Goal: Task Accomplishment & Management: Use online tool/utility

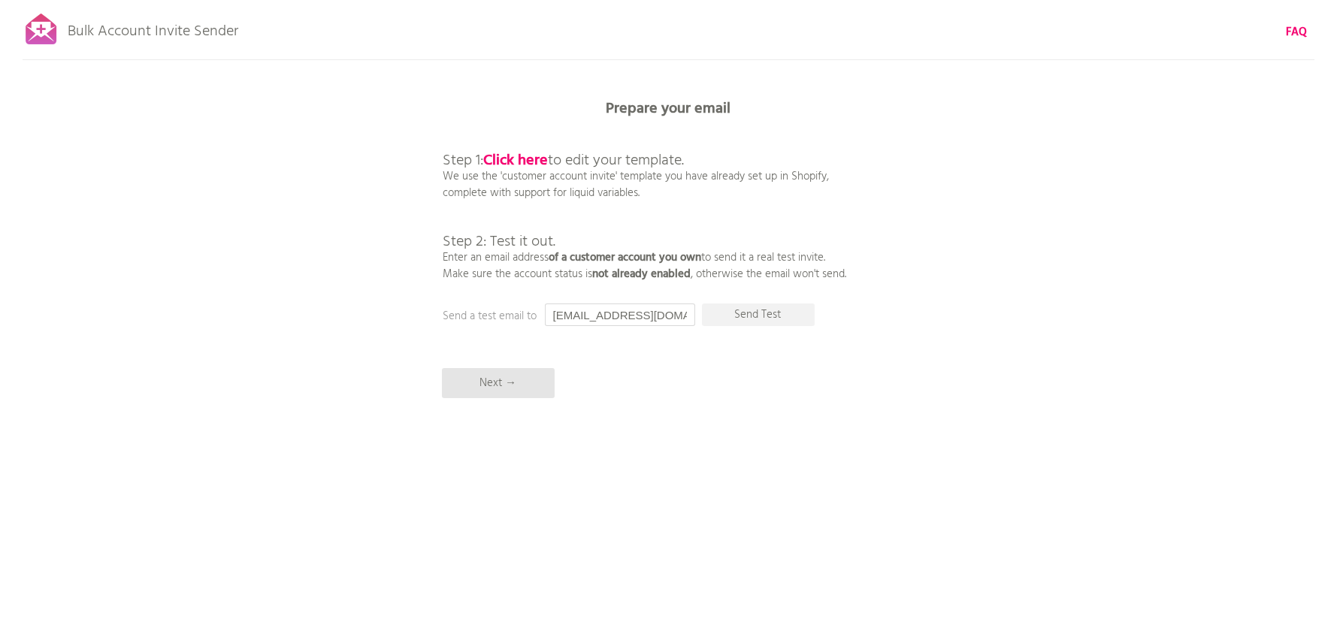
click at [601, 310] on input "[EMAIL_ADDRESS][DOMAIN_NAME]" at bounding box center [620, 315] width 150 height 23
click at [764, 317] on p "Send Test" at bounding box center [758, 315] width 113 height 23
click at [617, 319] on input "[EMAIL_ADDRESS][DOMAIN_NAME]" at bounding box center [620, 315] width 150 height 23
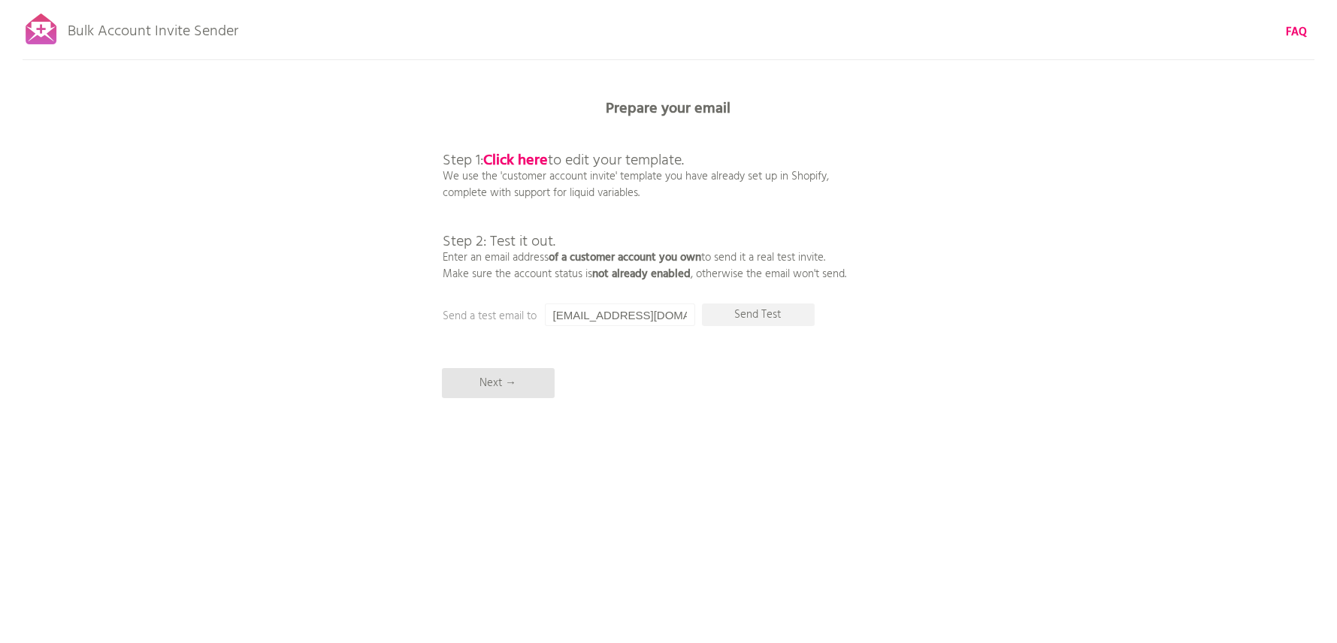
click at [617, 319] on input "[EMAIL_ADDRESS][DOMAIN_NAME]" at bounding box center [620, 315] width 150 height 23
click at [615, 320] on input "[EMAIL_ADDRESS][DOMAIN_NAME]" at bounding box center [620, 315] width 150 height 23
drag, startPoint x: 606, startPoint y: 318, endPoint x: 503, endPoint y: 312, distance: 103.9
click at [506, 0] on div "Prepare your email Step 1: Click here to edit your template. We use the 'custom…" at bounding box center [668, 0] width 1337 height 0
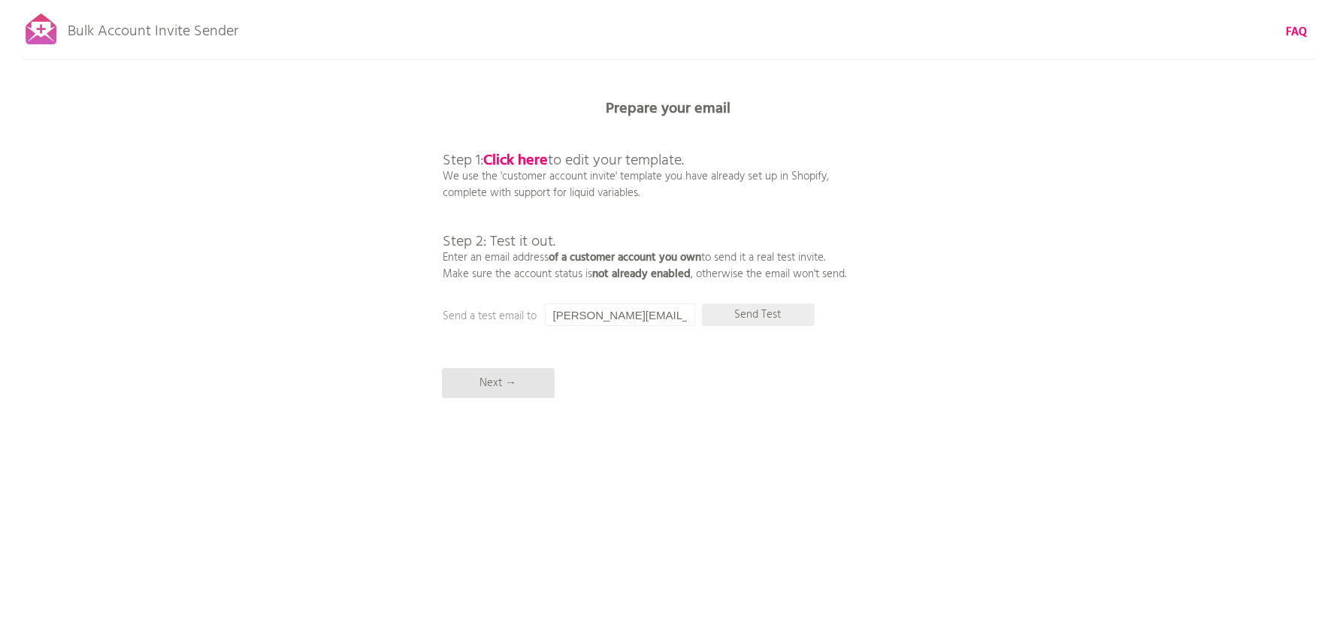
click at [787, 304] on p "Send Test" at bounding box center [758, 315] width 113 height 23
drag, startPoint x: 580, startPoint y: 315, endPoint x: 514, endPoint y: 310, distance: 66.3
click at [514, 0] on div "Prepare your email Step 1: Click here to edit your template. We use the 'custom…" at bounding box center [668, 0] width 1337 height 0
click at [571, 314] on input "[PERSON_NAME][EMAIL_ADDRESS][DOMAIN_NAME]" at bounding box center [620, 315] width 150 height 23
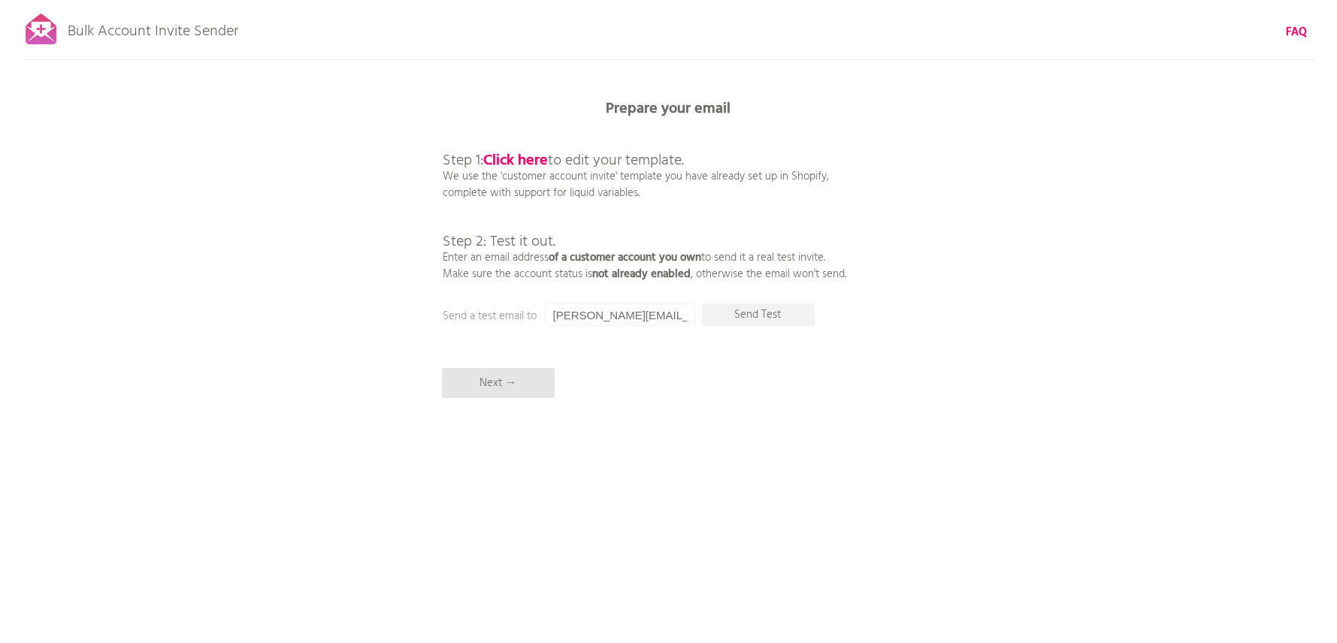
click at [571, 314] on input "[PERSON_NAME][EMAIL_ADDRESS][DOMAIN_NAME]" at bounding box center [620, 315] width 150 height 23
click at [813, 322] on p "Send Test" at bounding box center [758, 315] width 113 height 23
click at [630, 319] on input "[EMAIL_ADDRESS][DOMAIN_NAME]" at bounding box center [620, 315] width 150 height 23
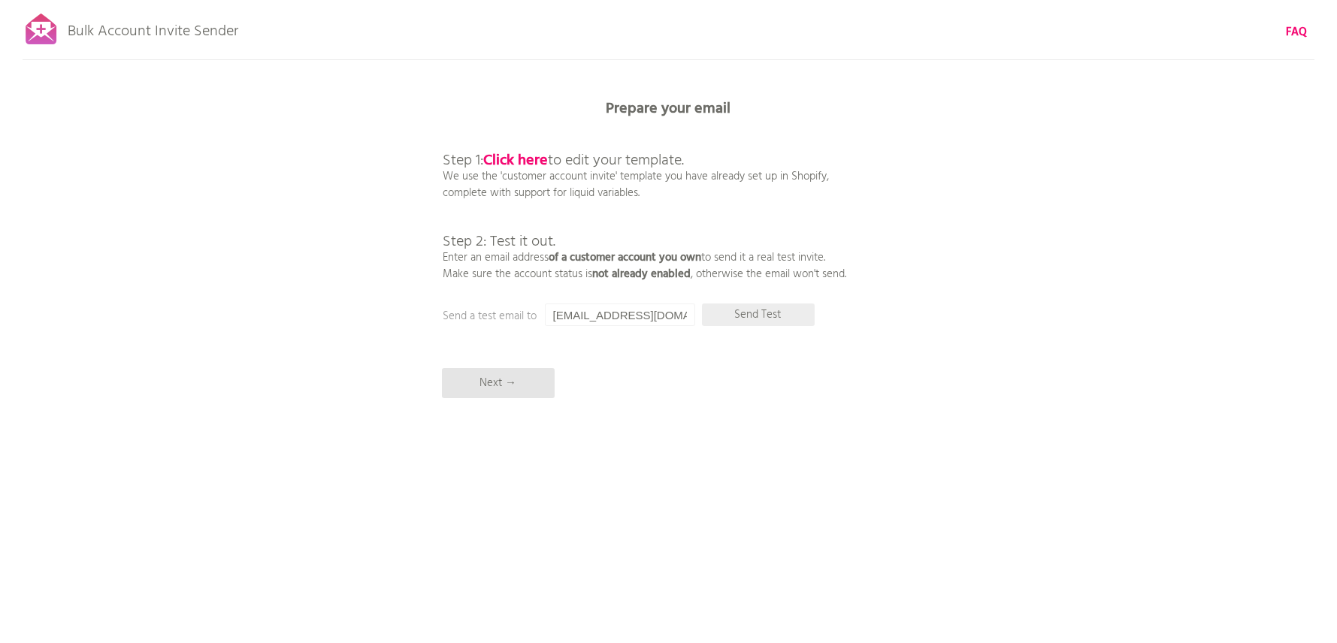
click at [732, 316] on p "Send Test" at bounding box center [758, 315] width 113 height 23
click at [646, 310] on input "[EMAIL_ADDRESS][DOMAIN_NAME]" at bounding box center [620, 315] width 150 height 23
click at [565, 320] on input "[EMAIL_ADDRESS][DOMAIN_NAME]" at bounding box center [620, 315] width 150 height 23
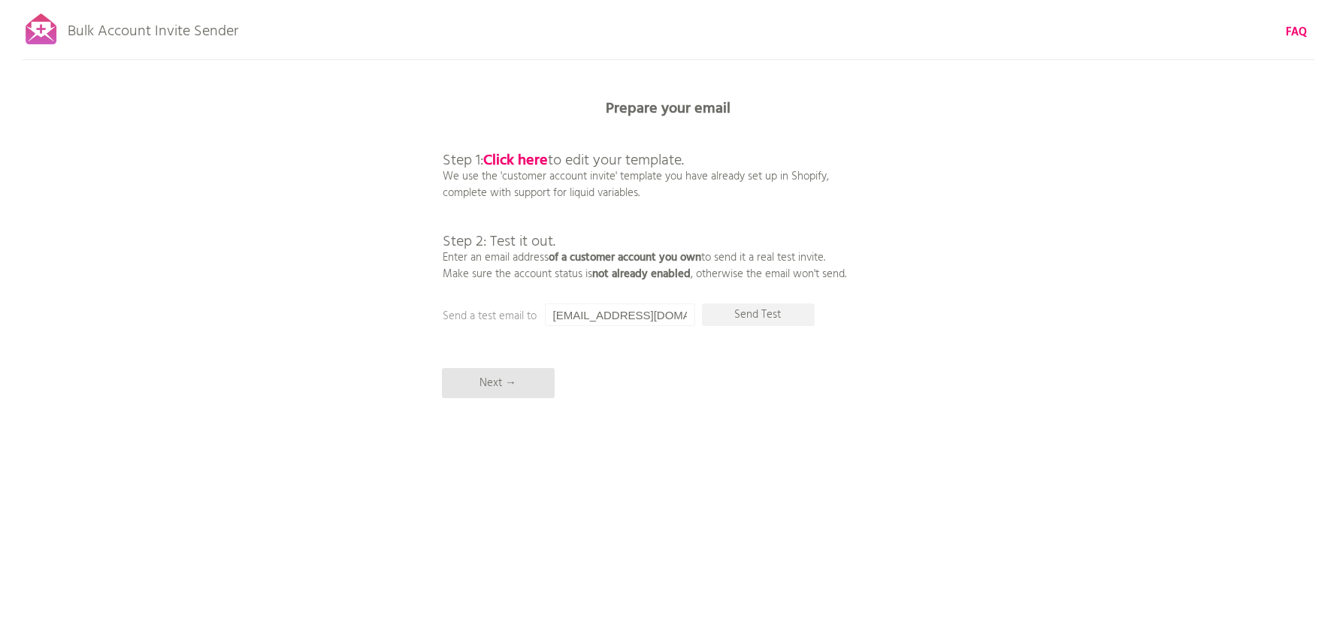
click at [565, 320] on input "[EMAIL_ADDRESS][DOMAIN_NAME]" at bounding box center [620, 315] width 150 height 23
paste input "[PERSON_NAME][EMAIL_ADDRESS][DOMAIN_NAME]"
type input "[PERSON_NAME][EMAIL_ADDRESS][DOMAIN_NAME]"
drag, startPoint x: 782, startPoint y: 317, endPoint x: 784, endPoint y: 365, distance: 48.1
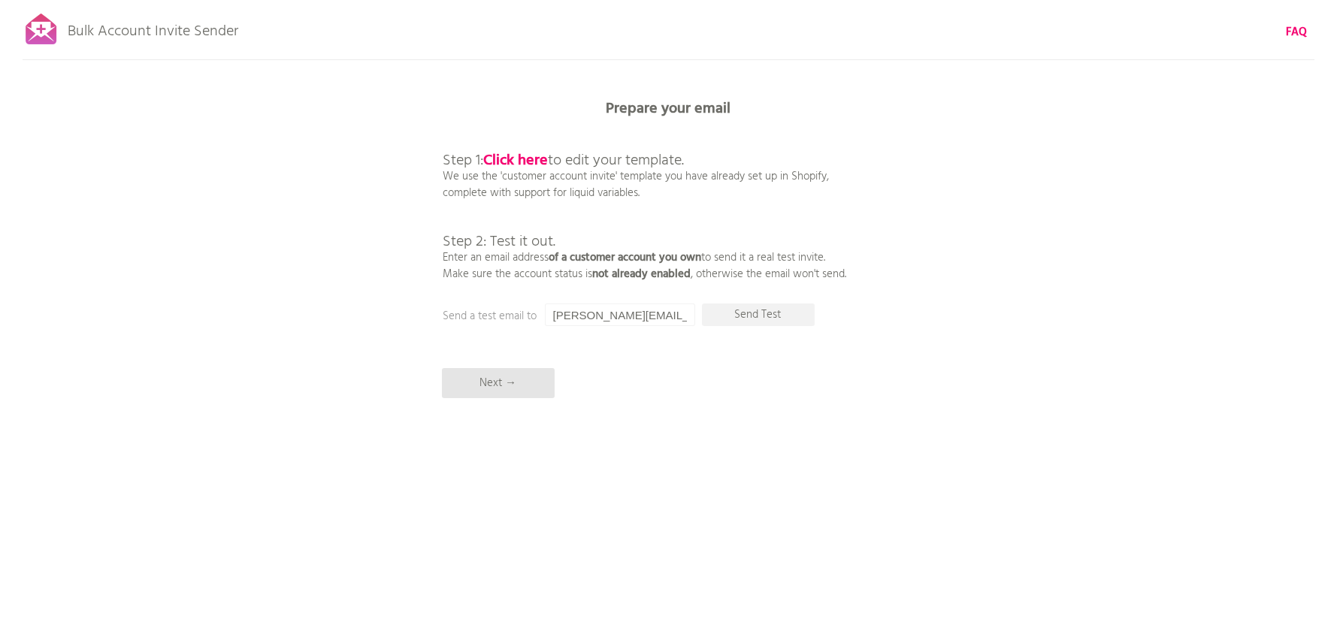
click at [782, 317] on p "Send Test" at bounding box center [758, 315] width 113 height 23
click at [483, 377] on p "Next →" at bounding box center [498, 383] width 113 height 30
